Goal: Find specific page/section: Find specific page/section

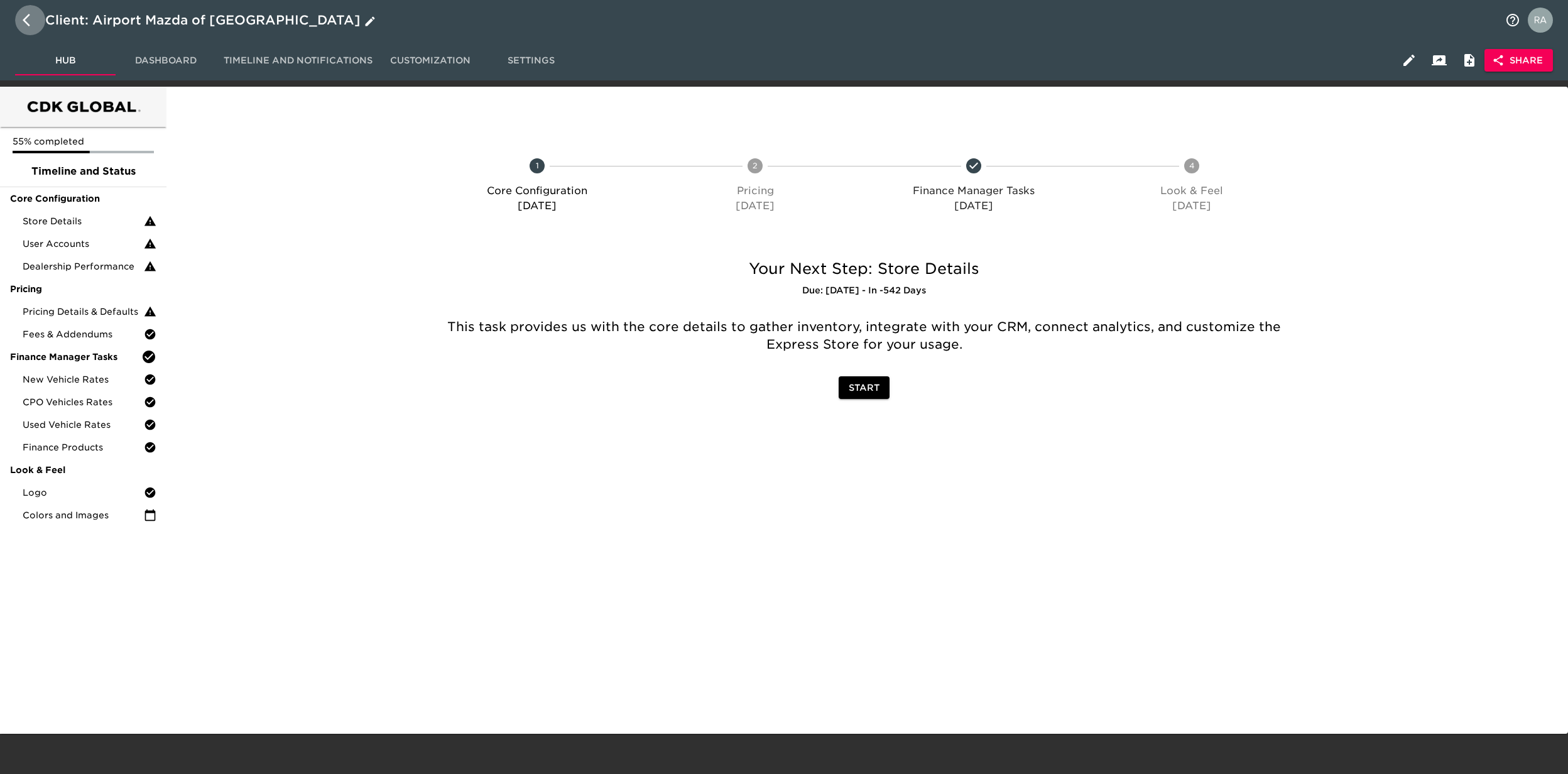
click at [20, 18] on button "button" at bounding box center [30, 19] width 30 height 30
select select "10"
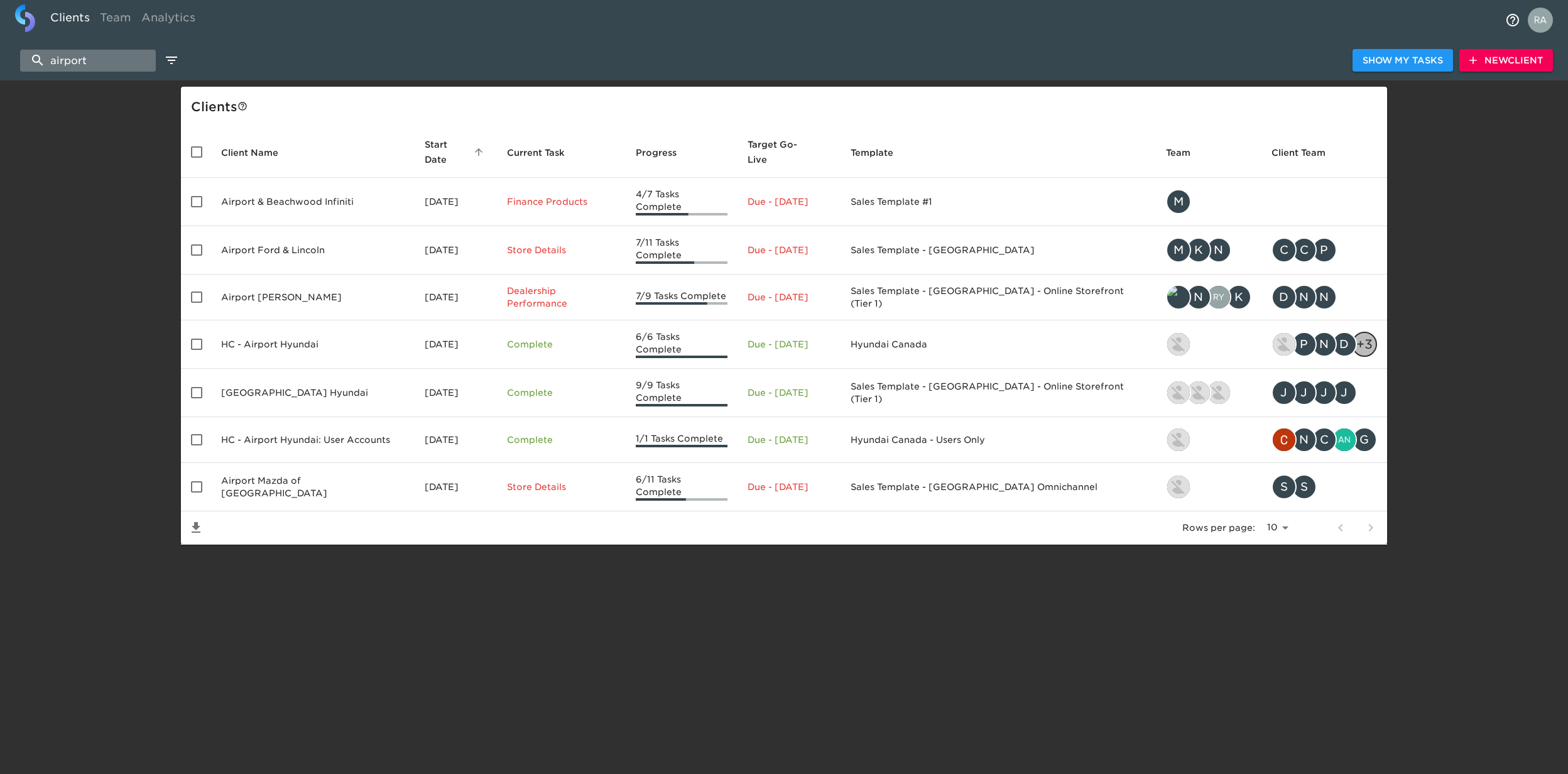
click at [103, 58] on input "airport" at bounding box center [88, 61] width 136 height 22
drag, startPoint x: 103, startPoint y: 58, endPoint x: -4, endPoint y: 61, distance: 107.0
click at [0, 61] on html "Clients Team Analytics airport Show My Tasks New Client Client s Client Name St…" at bounding box center [784, 292] width 1568 height 585
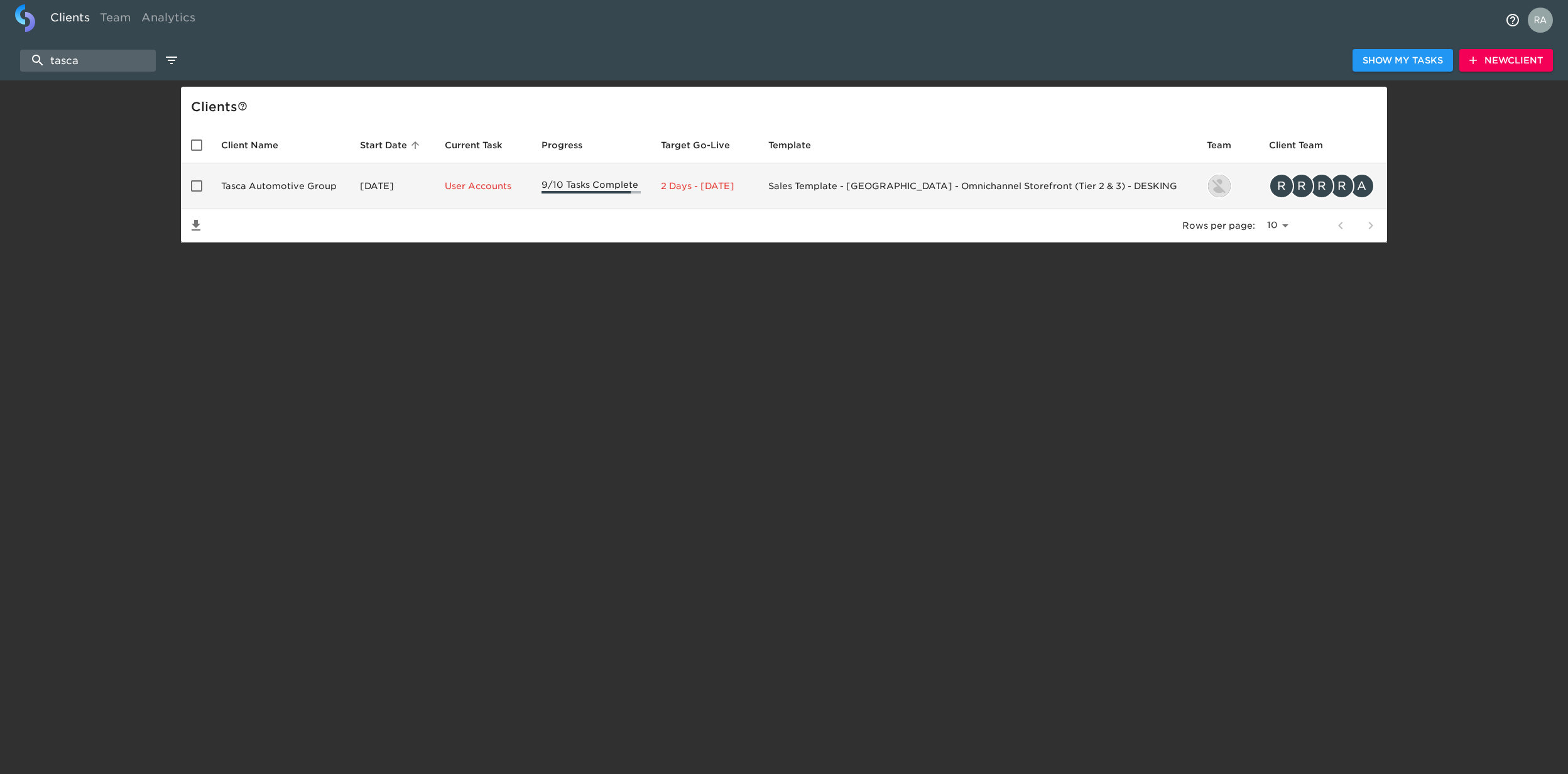
type input "tasca"
click at [330, 170] on td "Tasca Automotive Group" at bounding box center [281, 186] width 139 height 46
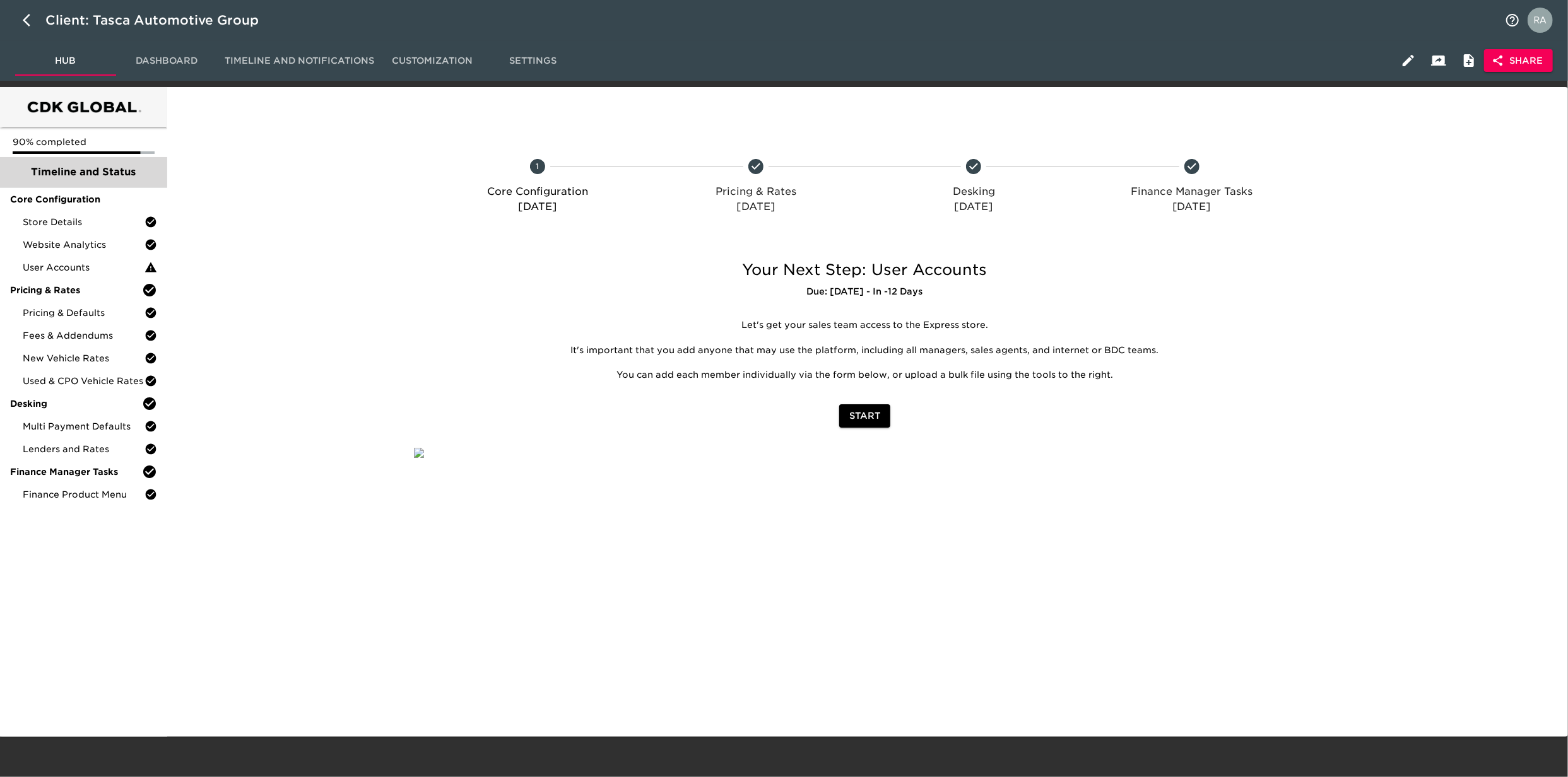
click at [49, 169] on span "Timeline and Status" at bounding box center [84, 171] width 147 height 15
click at [74, 196] on span "Core Configuration" at bounding box center [84, 200] width 147 height 13
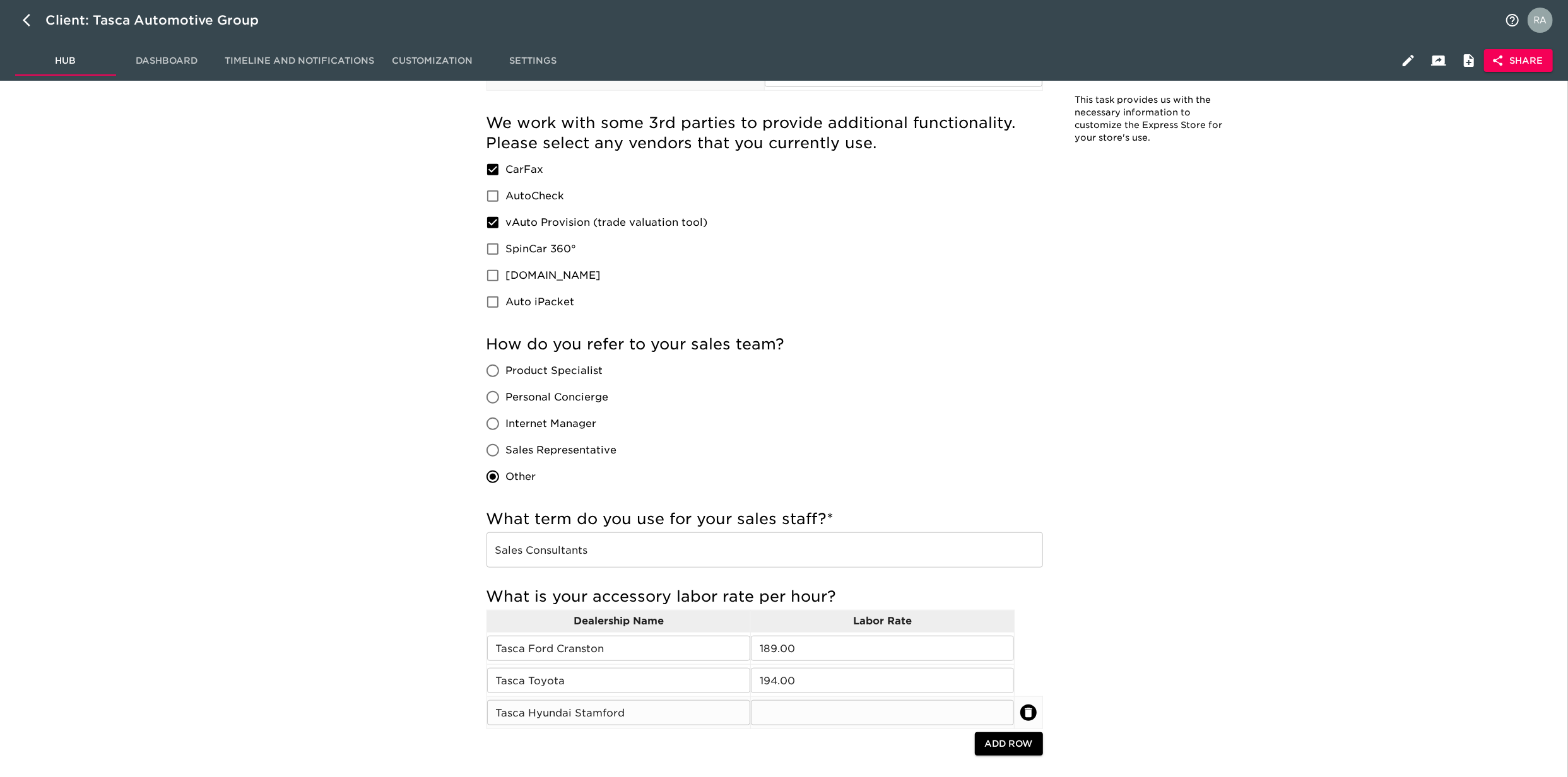
scroll to position [785, 0]
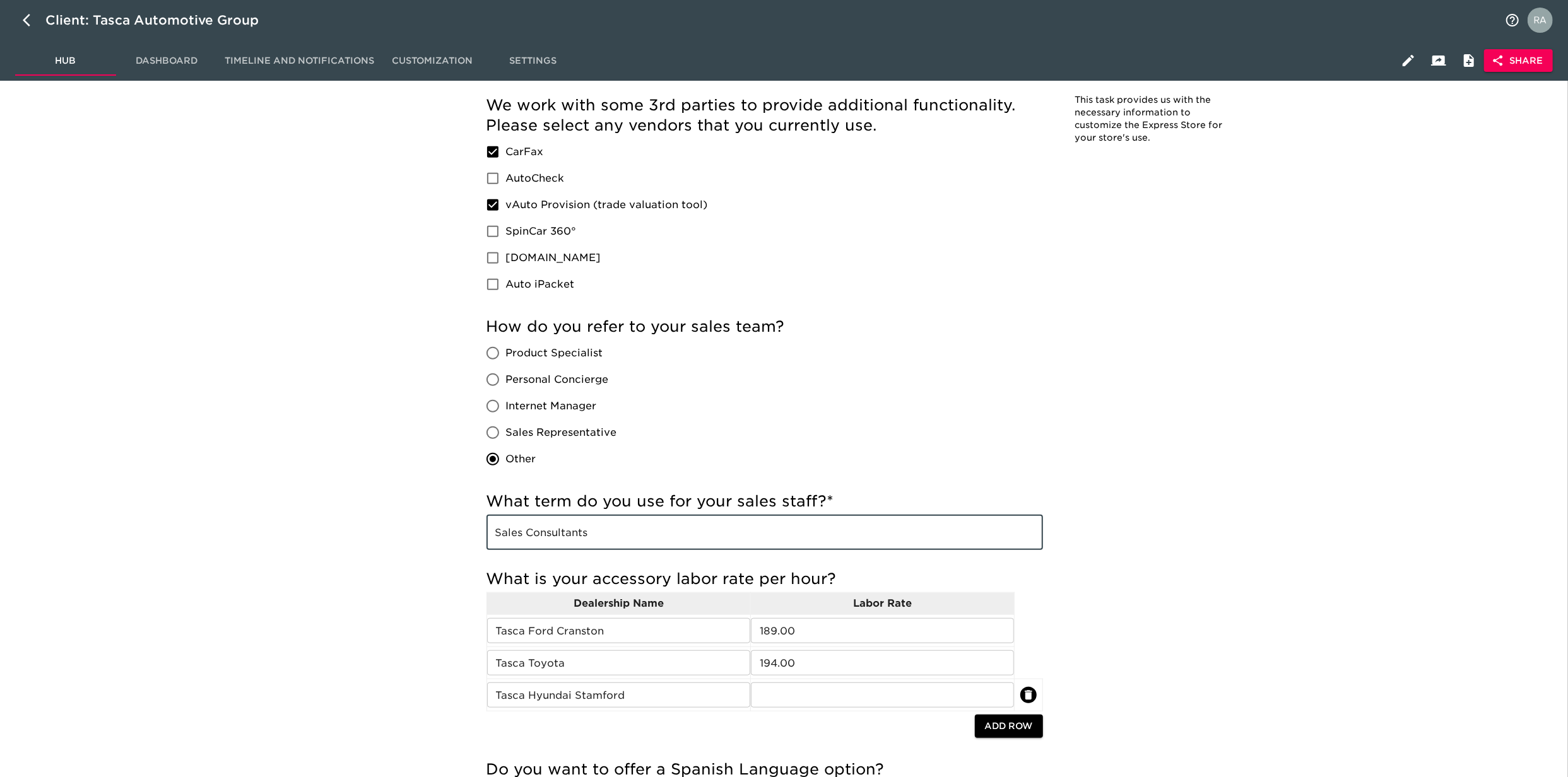
drag, startPoint x: 614, startPoint y: 529, endPoint x: 493, endPoint y: 530, distance: 121.0
click at [493, 530] on input "Sales Consultants" at bounding box center [765, 532] width 557 height 35
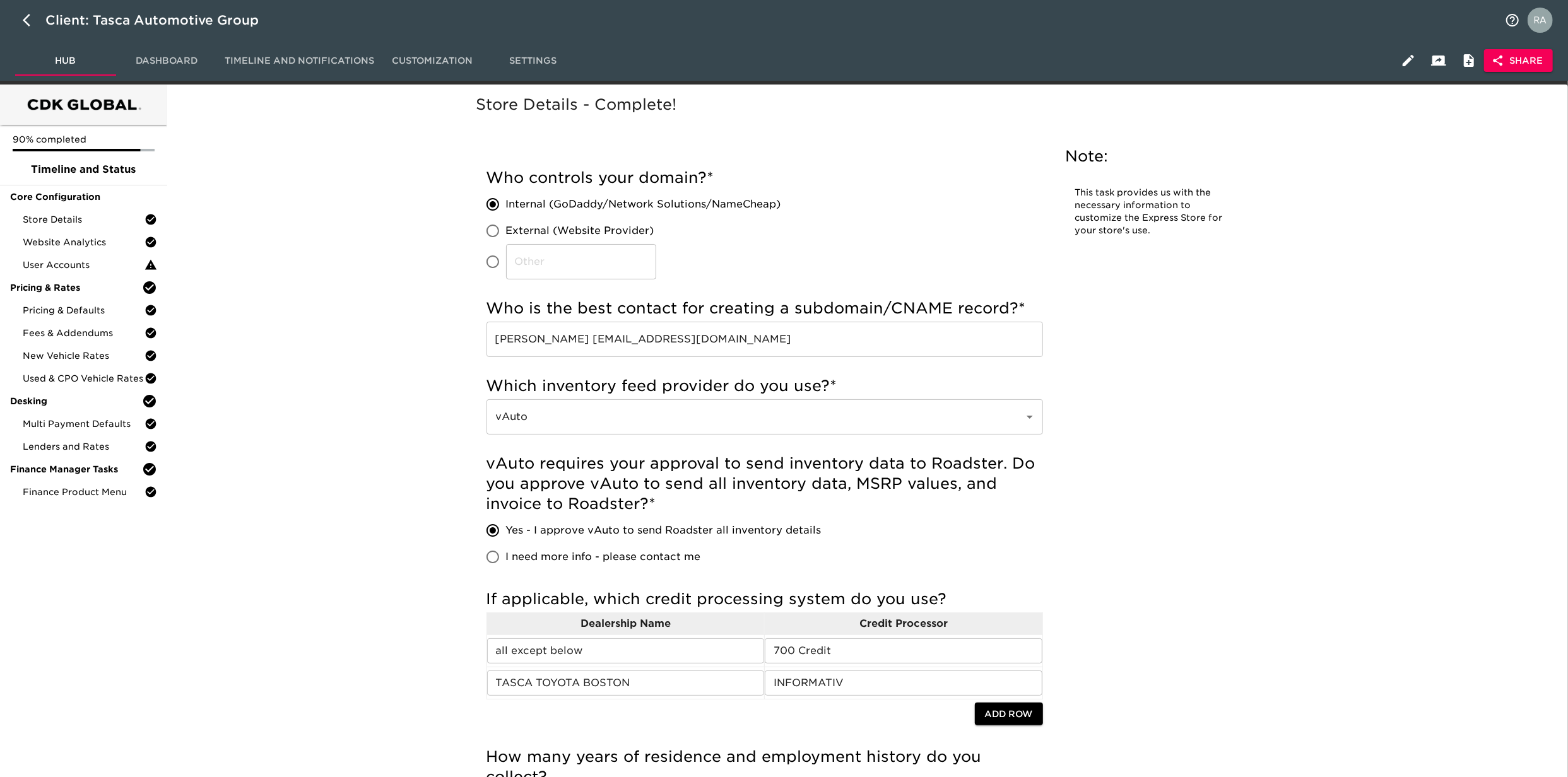
scroll to position [0, 0]
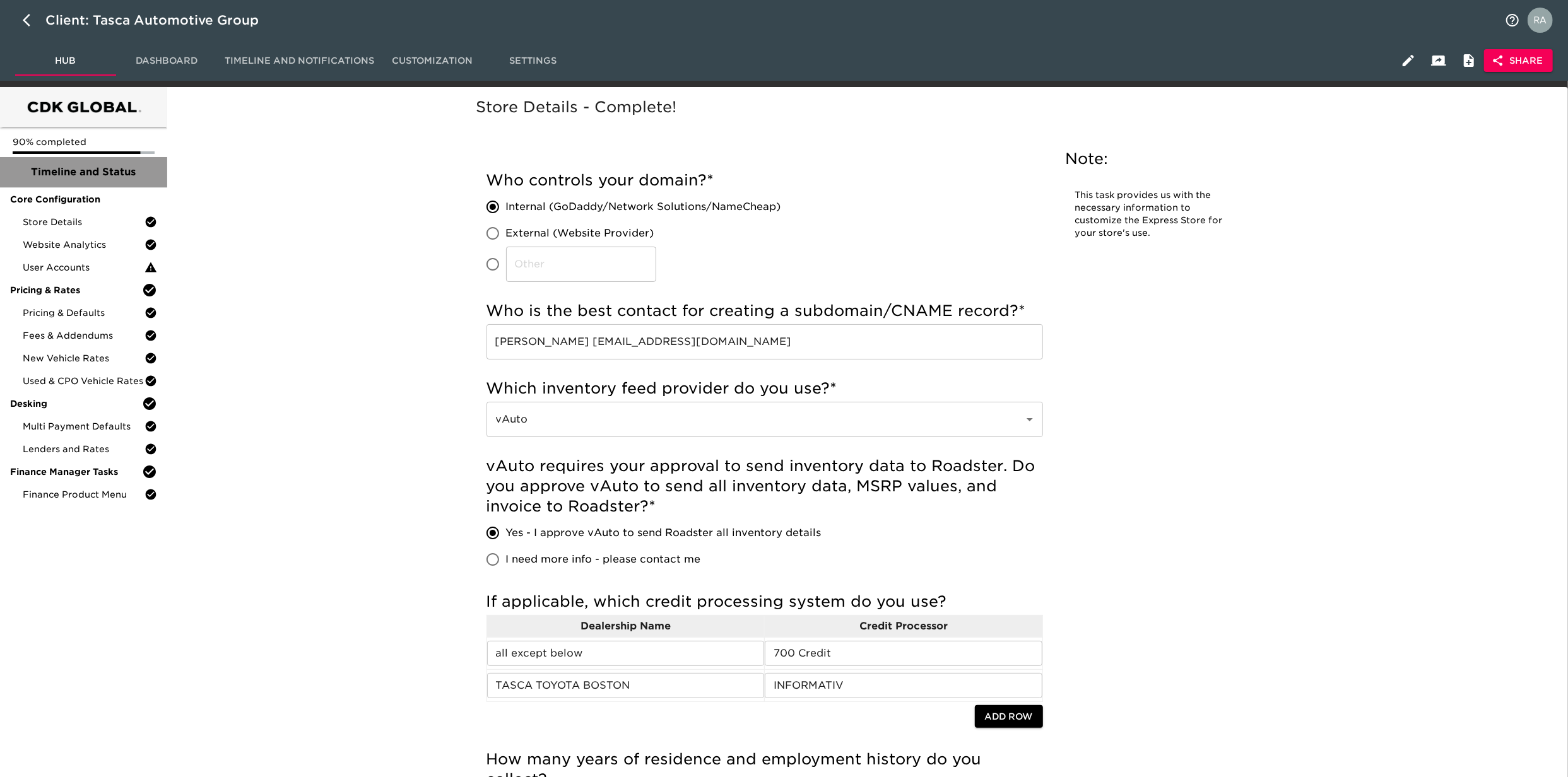
click at [36, 185] on div "Timeline and Status" at bounding box center [84, 172] width 168 height 31
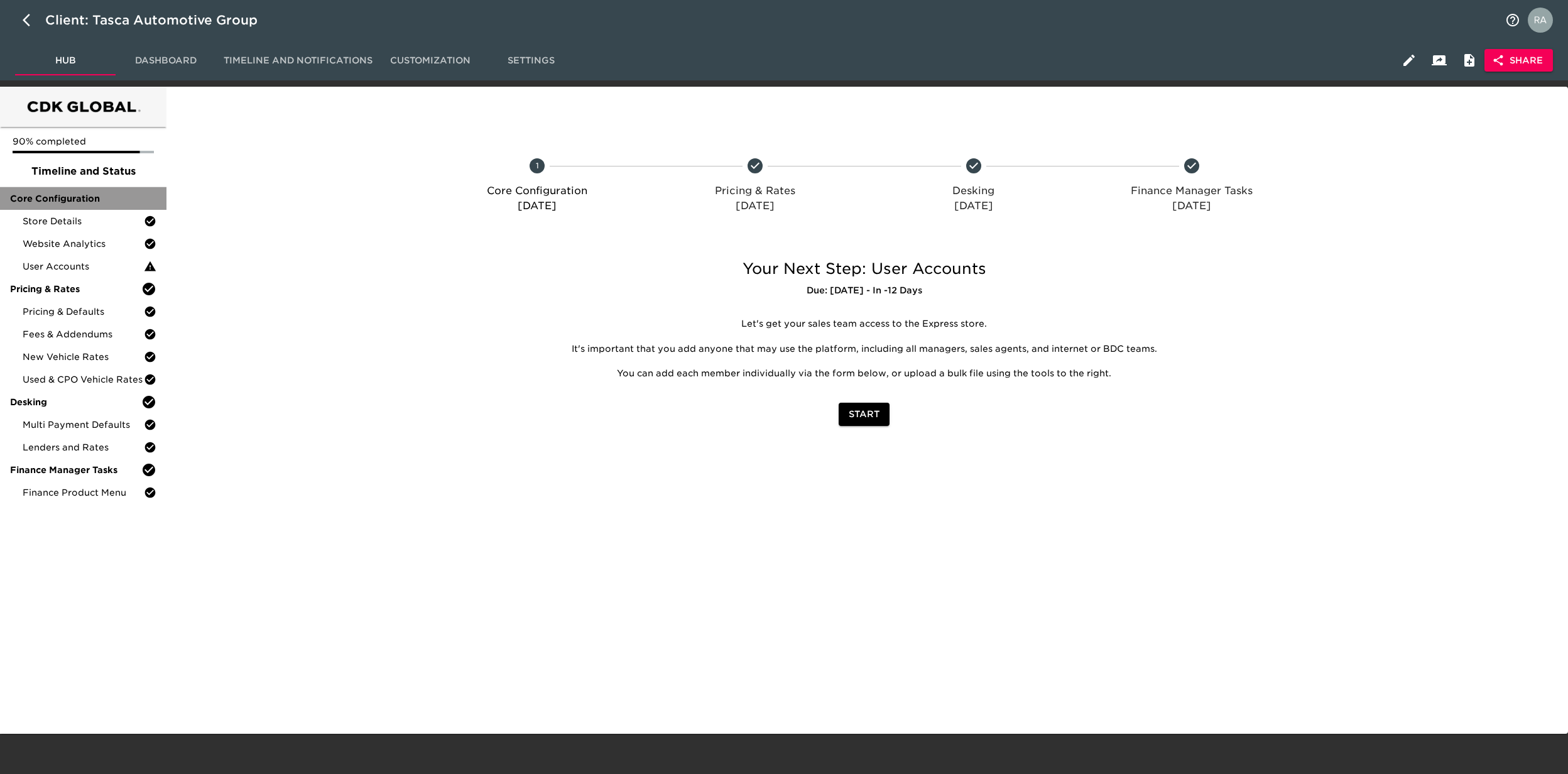
click at [41, 199] on span "Core Configuration" at bounding box center [83, 199] width 147 height 12
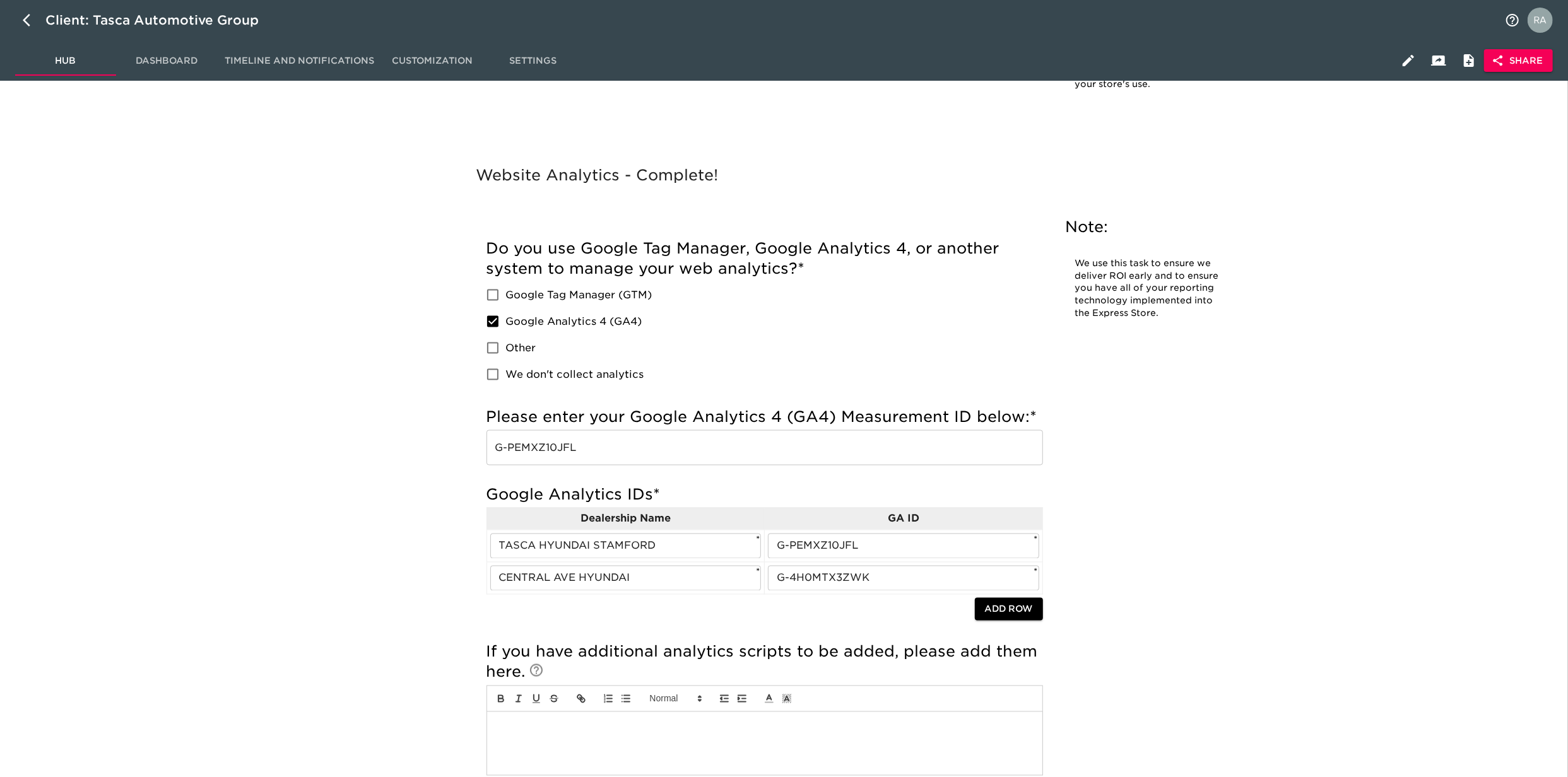
scroll to position [1906, 0]
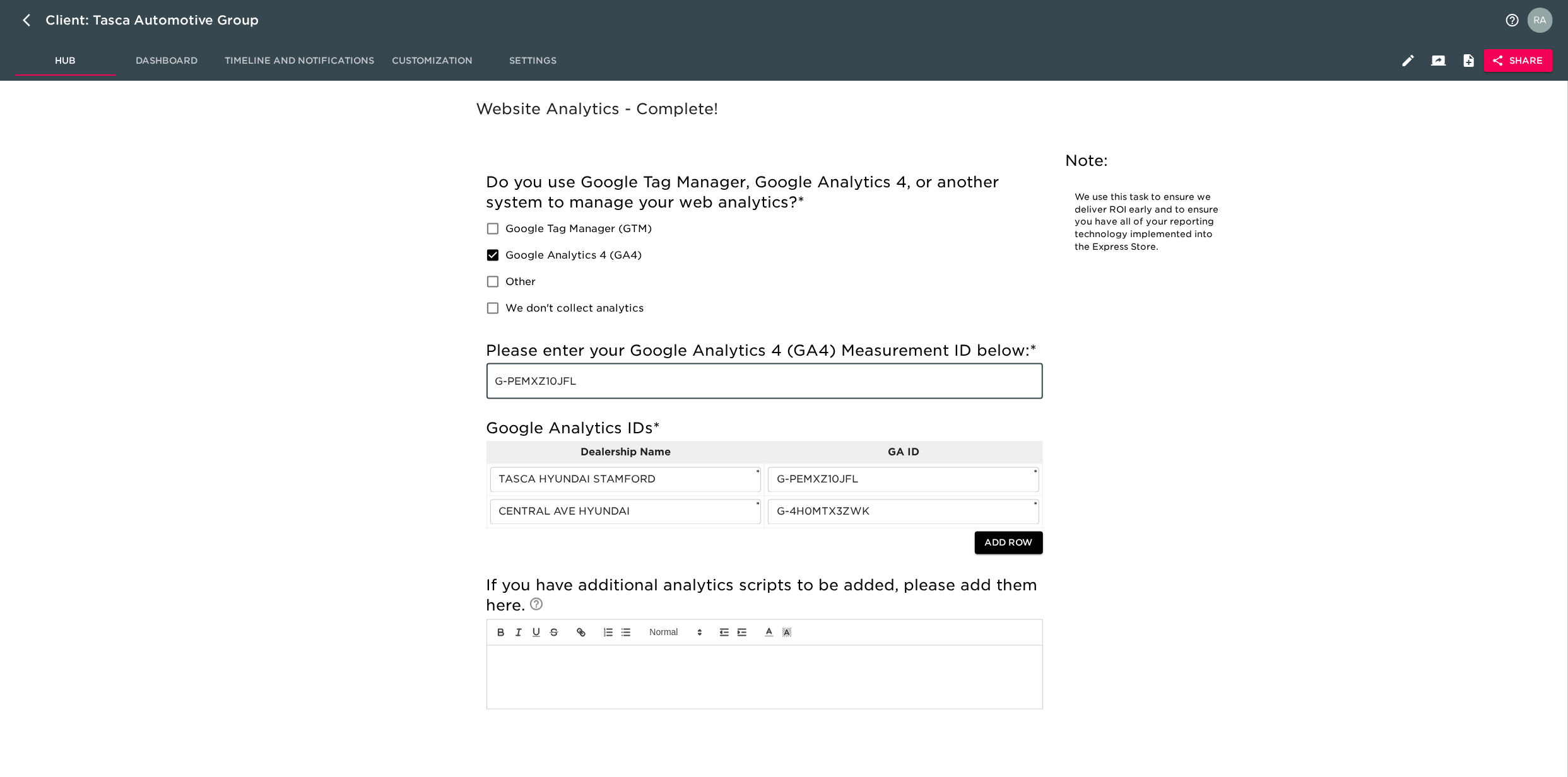
drag, startPoint x: 649, startPoint y: 373, endPoint x: 451, endPoint y: 367, distance: 198.1
click at [470, 381] on div "Website Analytics - Complete! Note: We use this task to ensure we deliver ROI e…" at bounding box center [865, 423] width 808 height 653
click at [1288, 414] on div "Website Analytics - Complete! Note: We use this task to ensure we deliver ROI e…" at bounding box center [865, 445] width 1392 height 699
